Goal: Task Accomplishment & Management: Use online tool/utility

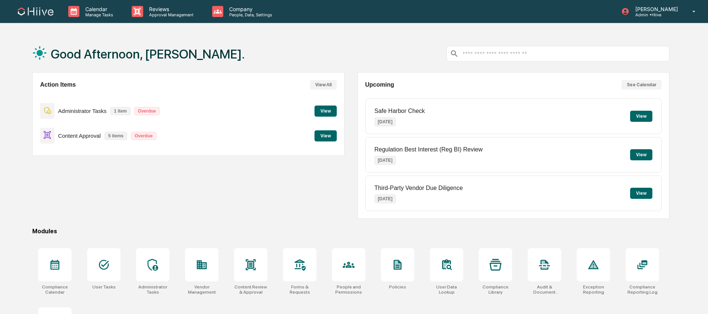
click at [142, 23] on div "Calendar Manage Tasks Reviews Approval Management Company People, Data, Setting…" at bounding box center [354, 179] width 708 height 359
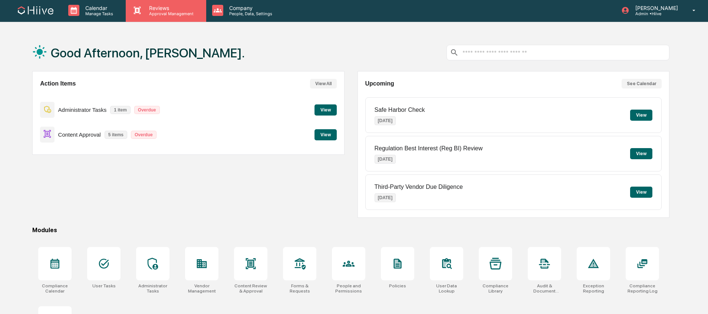
click at [152, 16] on p "Approval Management" at bounding box center [170, 13] width 54 height 5
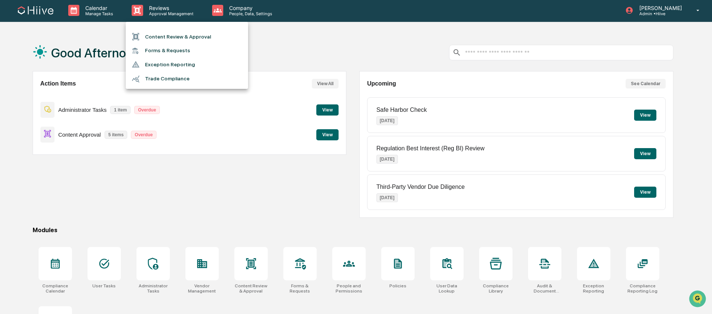
click at [159, 36] on li "Content Review & Approval" at bounding box center [187, 37] width 122 height 14
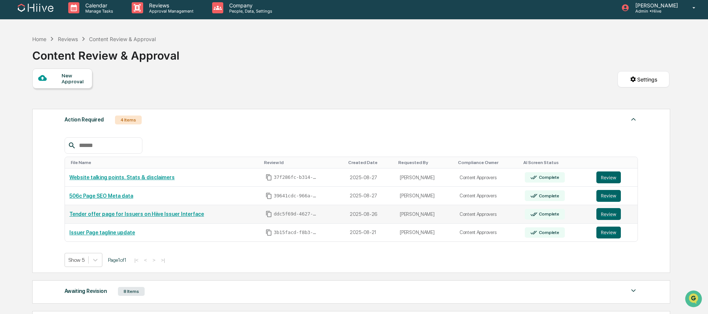
scroll to position [3, 0]
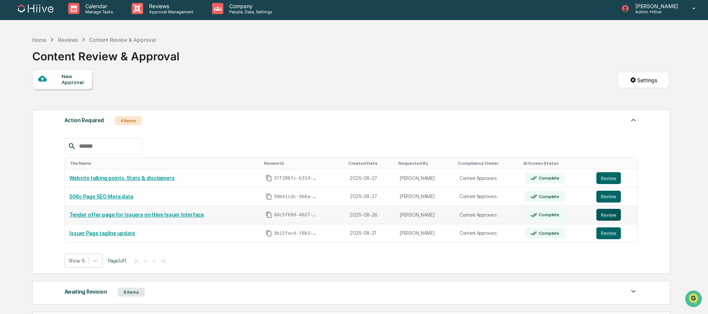
click at [601, 214] on button "Review" at bounding box center [608, 215] width 24 height 12
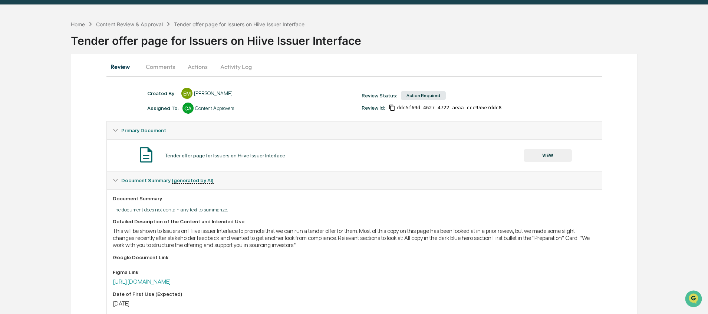
scroll to position [50, 0]
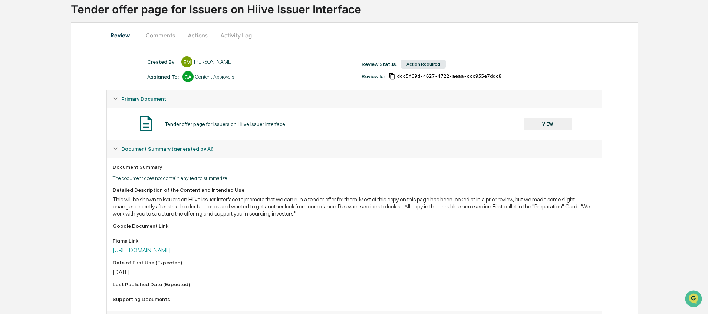
click at [171, 248] on link "[URL][DOMAIN_NAME]" at bounding box center [142, 250] width 58 height 7
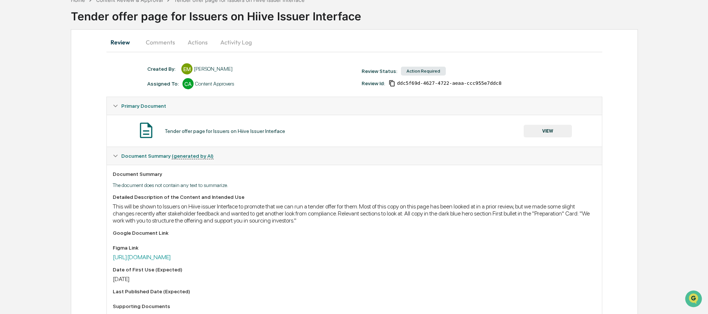
scroll to position [49, 0]
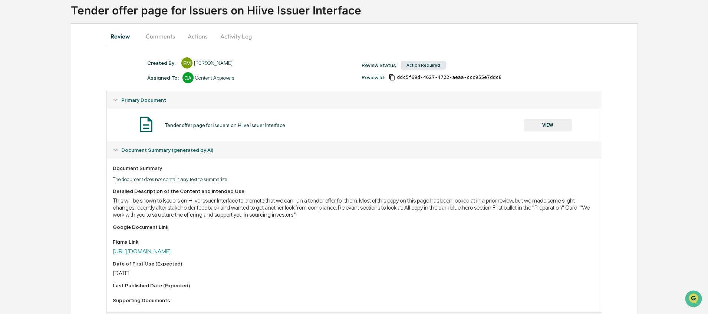
click at [226, 255] on div "Detailed Description of the Content and Intended Use This will be shown to Issu…" at bounding box center [354, 247] width 483 height 118
click at [171, 252] on link "[URL][DOMAIN_NAME]" at bounding box center [142, 251] width 58 height 7
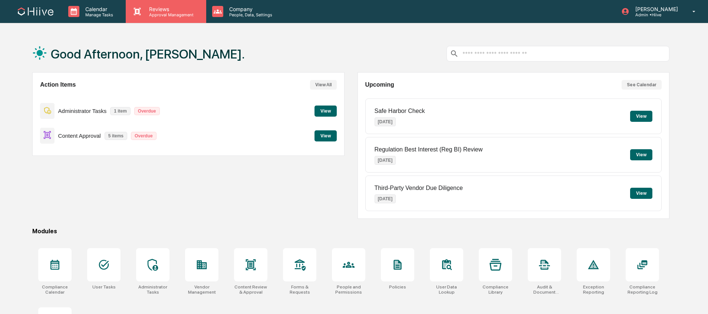
click at [194, 19] on div "Reviews Approval Management" at bounding box center [166, 11] width 80 height 23
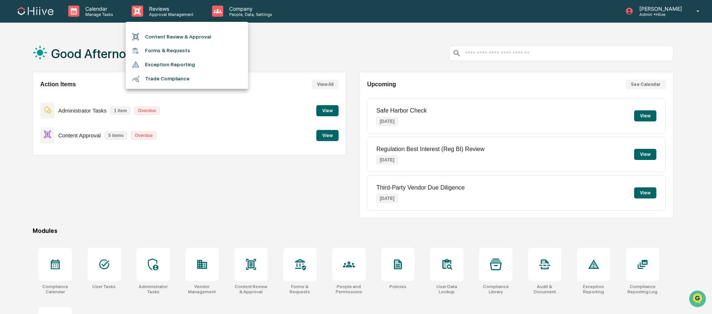
click at [181, 36] on li "Content Review & Approval" at bounding box center [187, 37] width 122 height 14
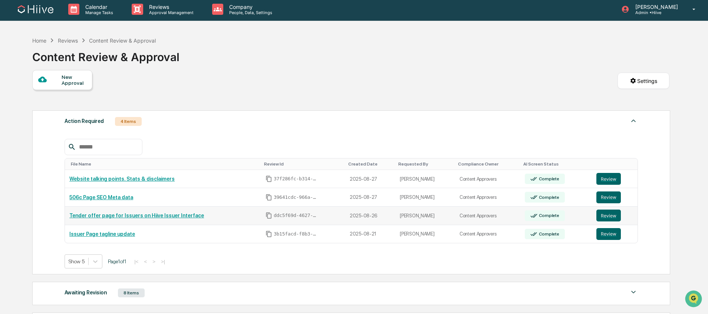
scroll to position [1, 0]
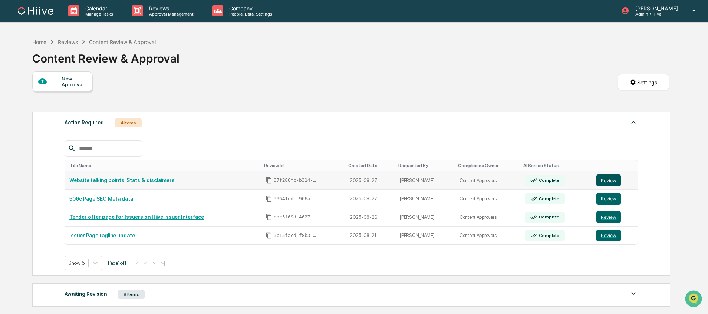
click at [606, 178] on button "Review" at bounding box center [608, 181] width 24 height 12
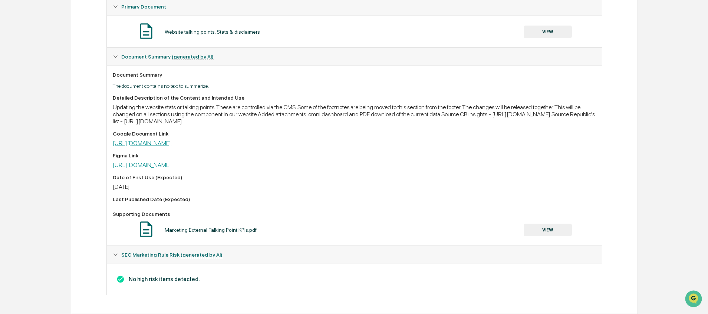
click at [171, 145] on link "https://hiive.omniapp.co/dashboards/e383f2bf" at bounding box center [142, 143] width 58 height 7
